Goal: Transaction & Acquisition: Purchase product/service

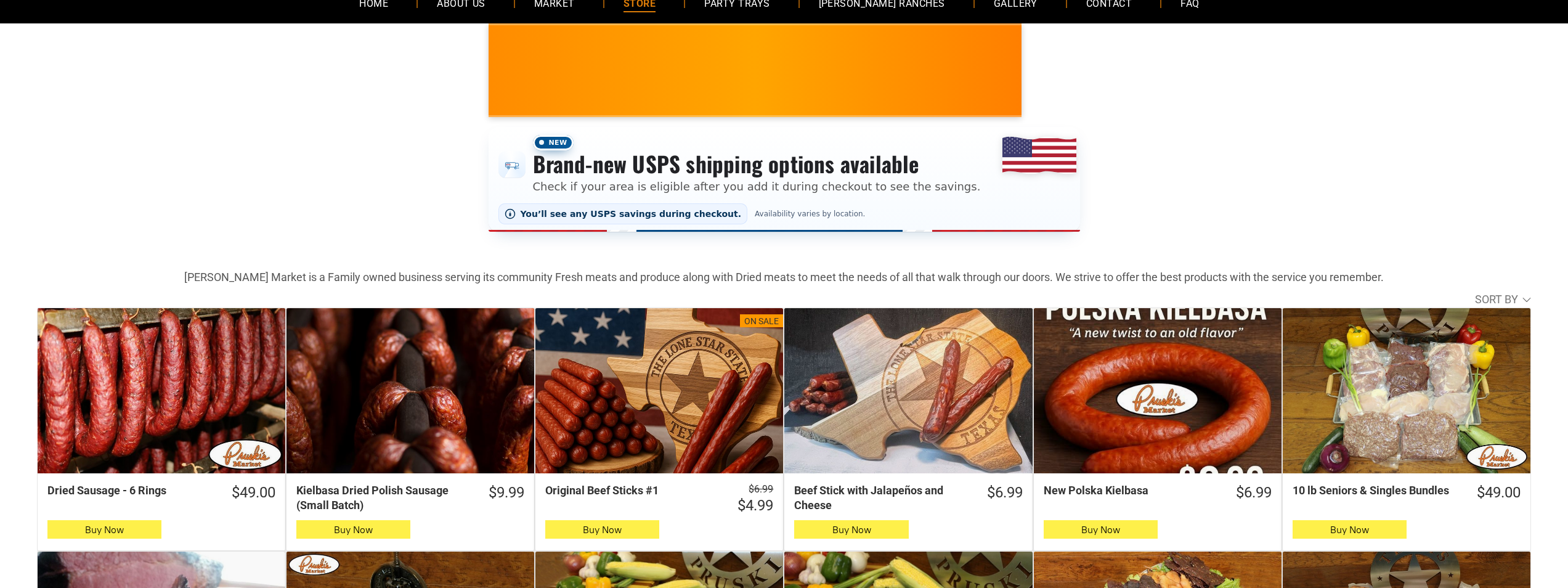
scroll to position [123, 0]
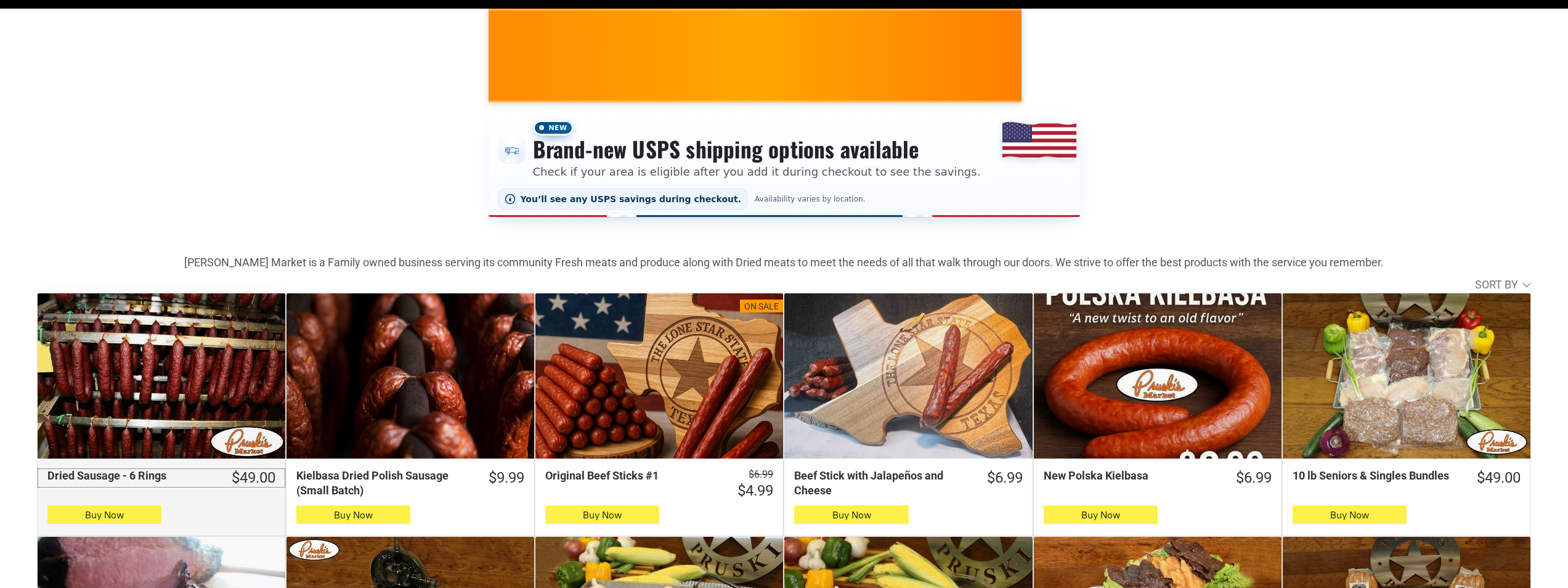
click at [220, 487] on div "$49.00" at bounding box center [242, 477] width 66 height 19
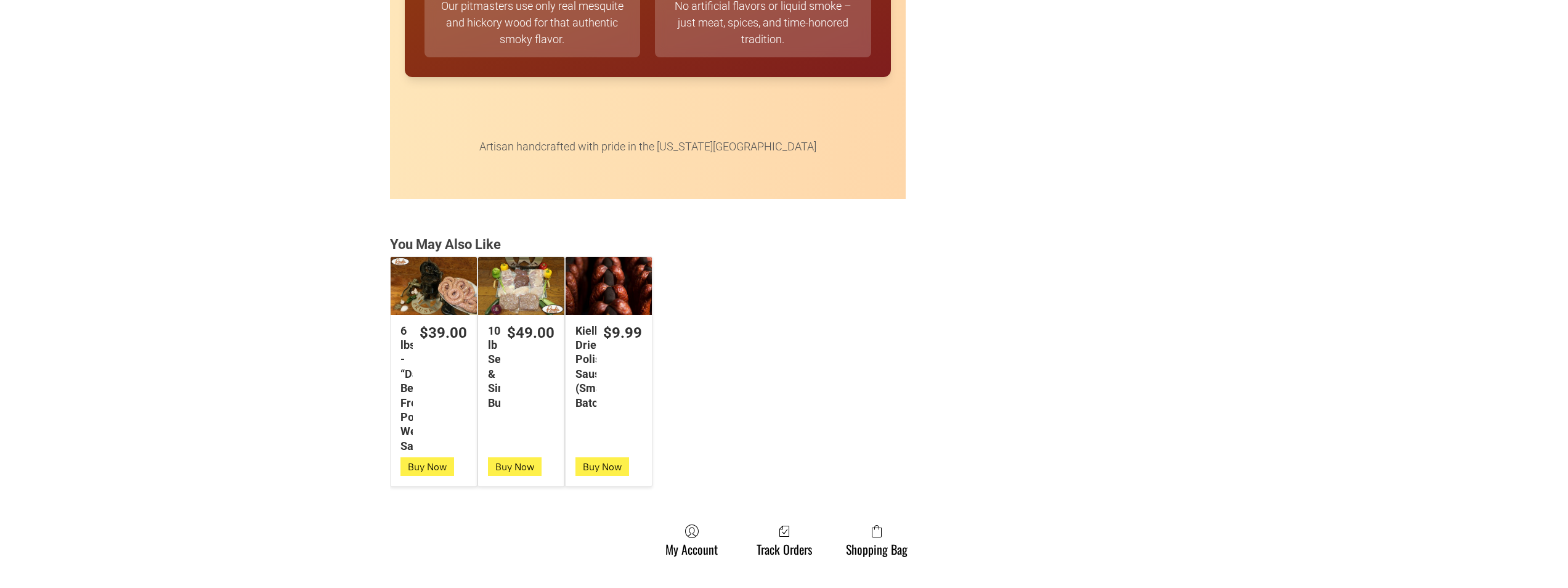
scroll to position [3083, 0]
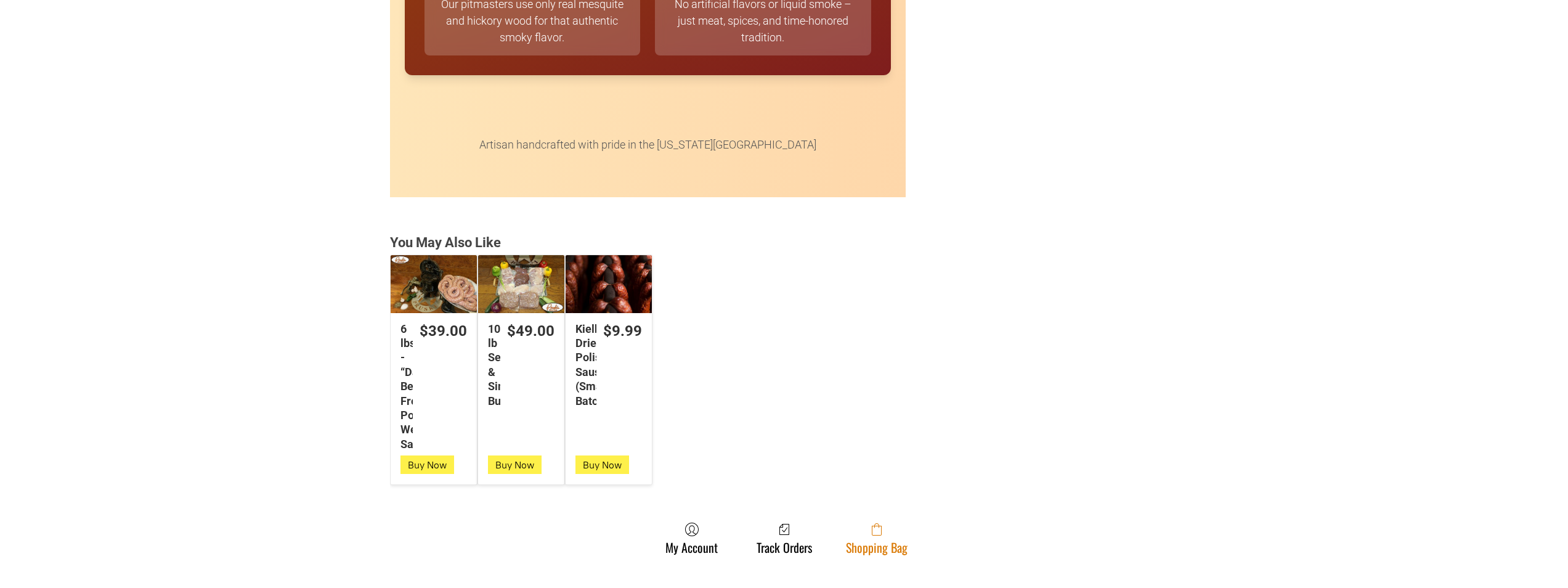
click at [865, 548] on link "Shopping Bag" at bounding box center [877, 539] width 74 height 33
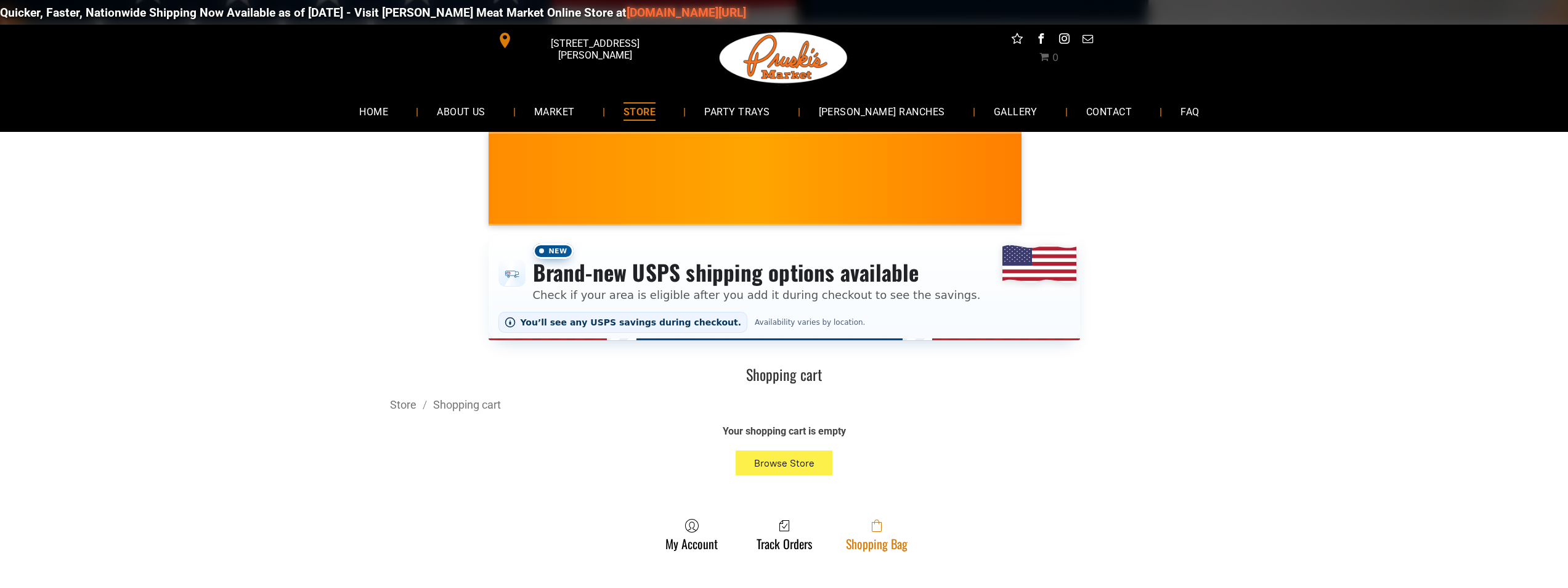
click at [868, 524] on span at bounding box center [876, 526] width 61 height 15
click at [875, 545] on link "Shopping Bag" at bounding box center [877, 535] width 74 height 33
click at [848, 545] on link "Shopping Bag" at bounding box center [877, 535] width 74 height 33
